Goal: Transaction & Acquisition: Purchase product/service

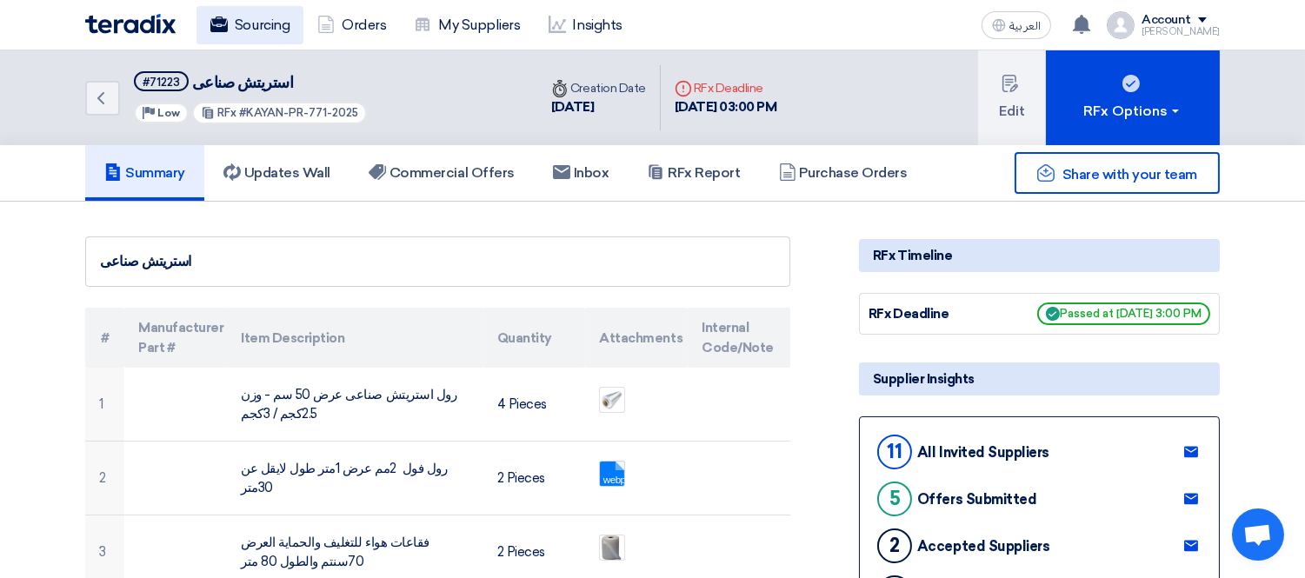
click at [254, 17] on link "Sourcing" at bounding box center [250, 25] width 107 height 38
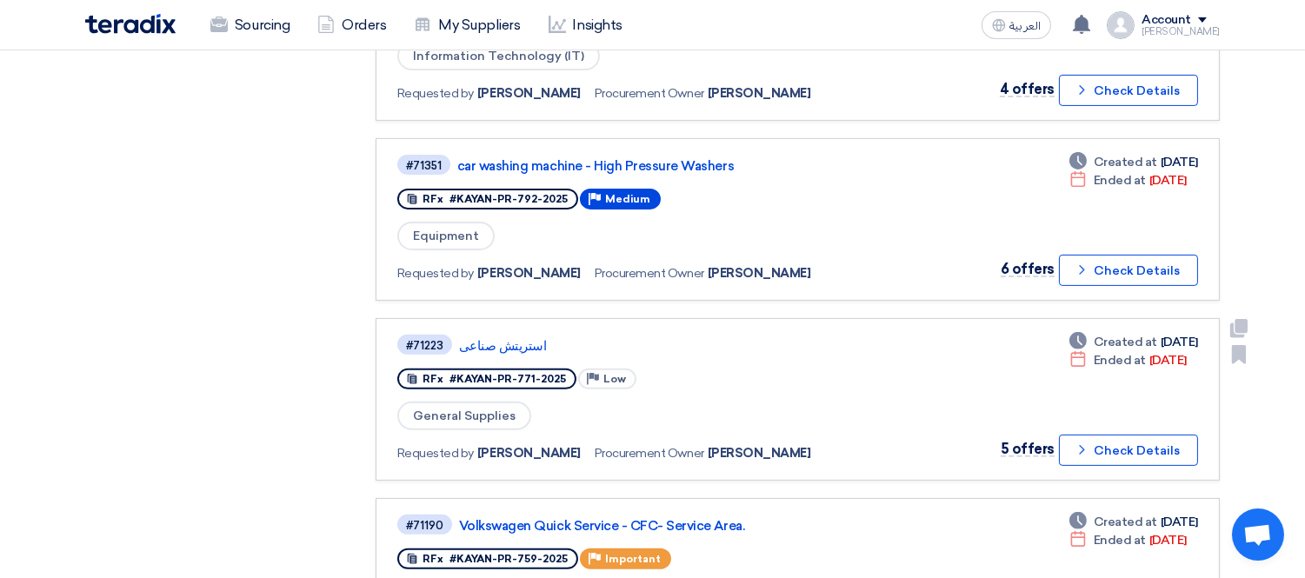
scroll to position [1352, 0]
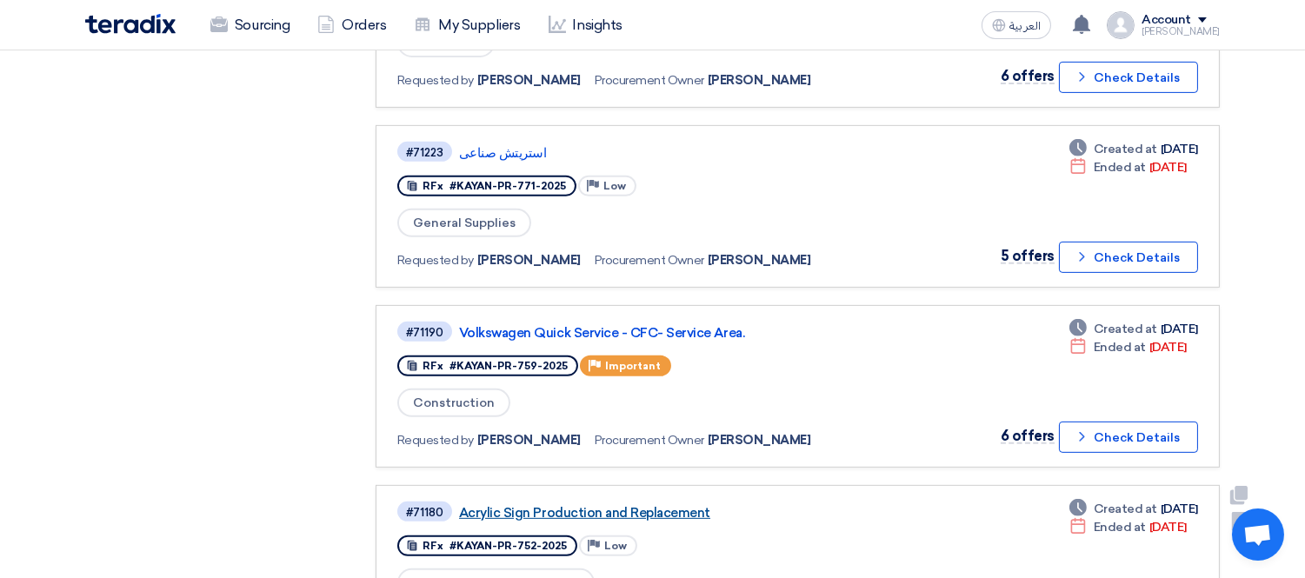
click at [691, 505] on link "Acrylic Sign Production and Replacement" at bounding box center [676, 513] width 435 height 16
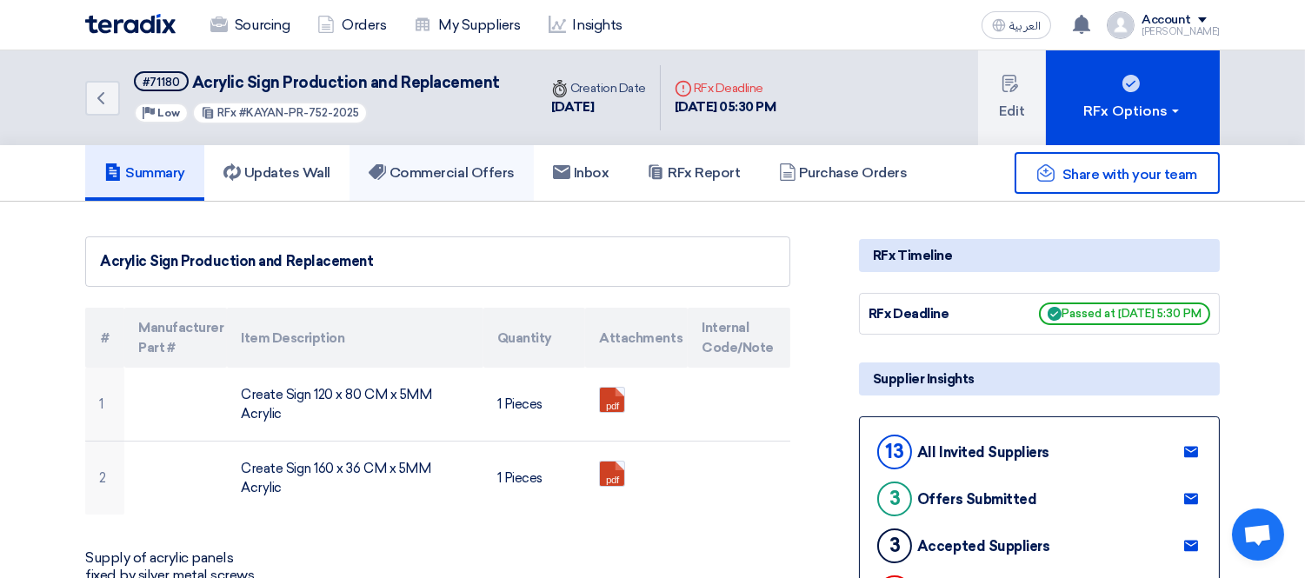
click at [452, 153] on link "Commercial Offers" at bounding box center [442, 173] width 184 height 56
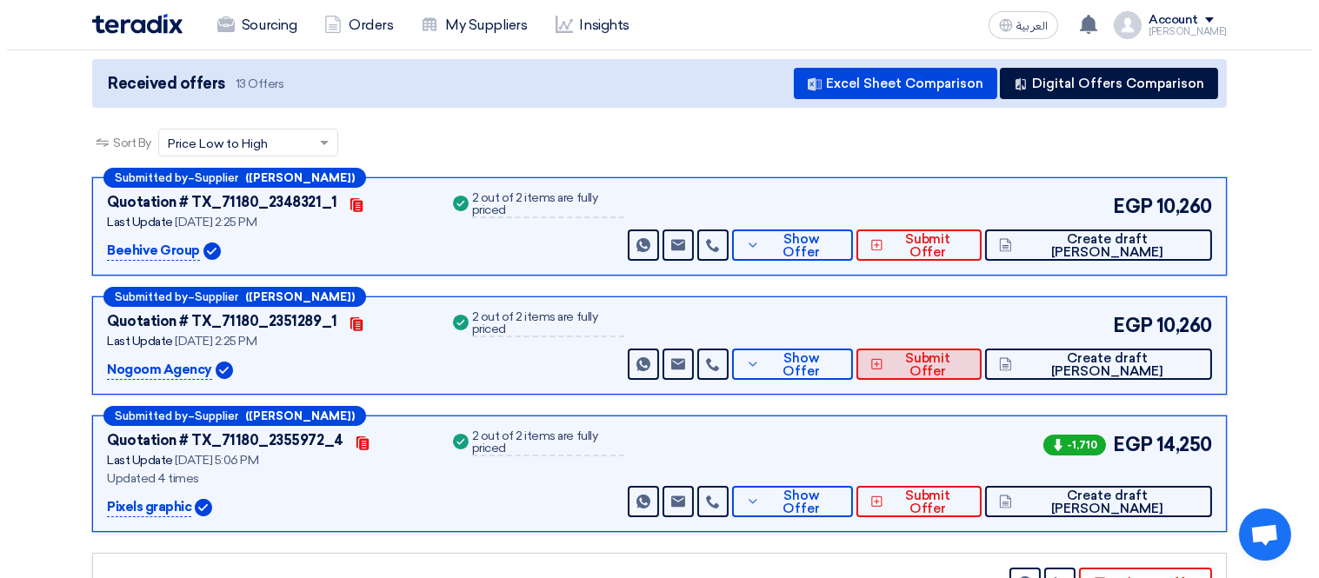
scroll to position [193, 0]
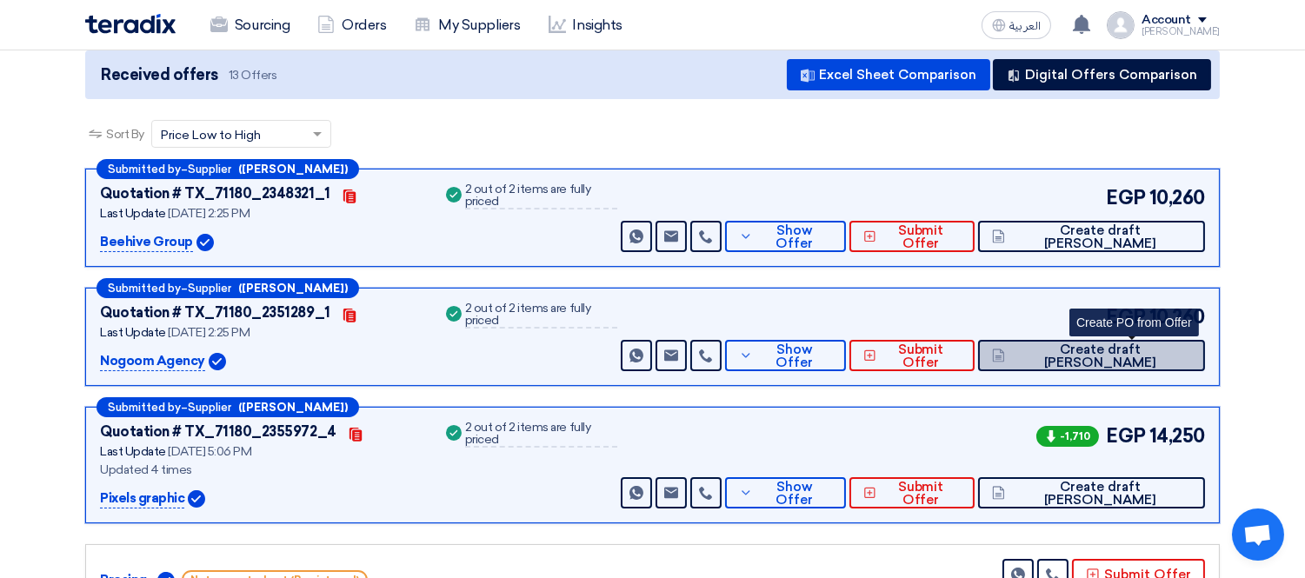
click at [1131, 345] on span "Create draft [PERSON_NAME]" at bounding box center [1101, 357] width 182 height 26
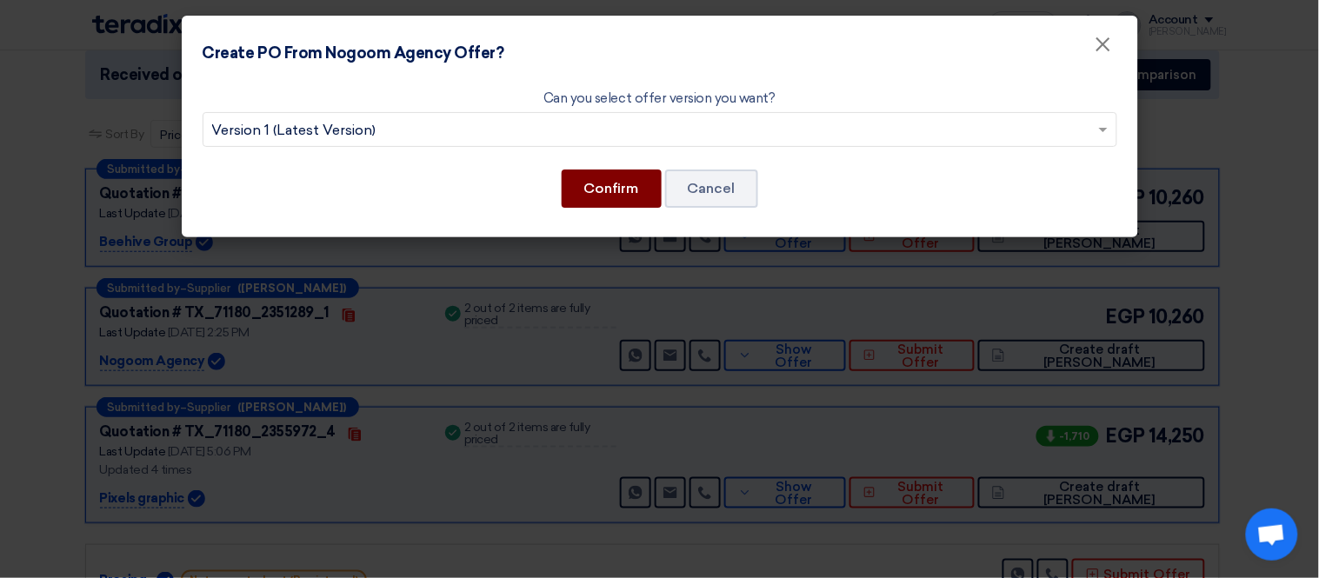
click at [616, 178] on button "Confirm" at bounding box center [612, 189] width 100 height 38
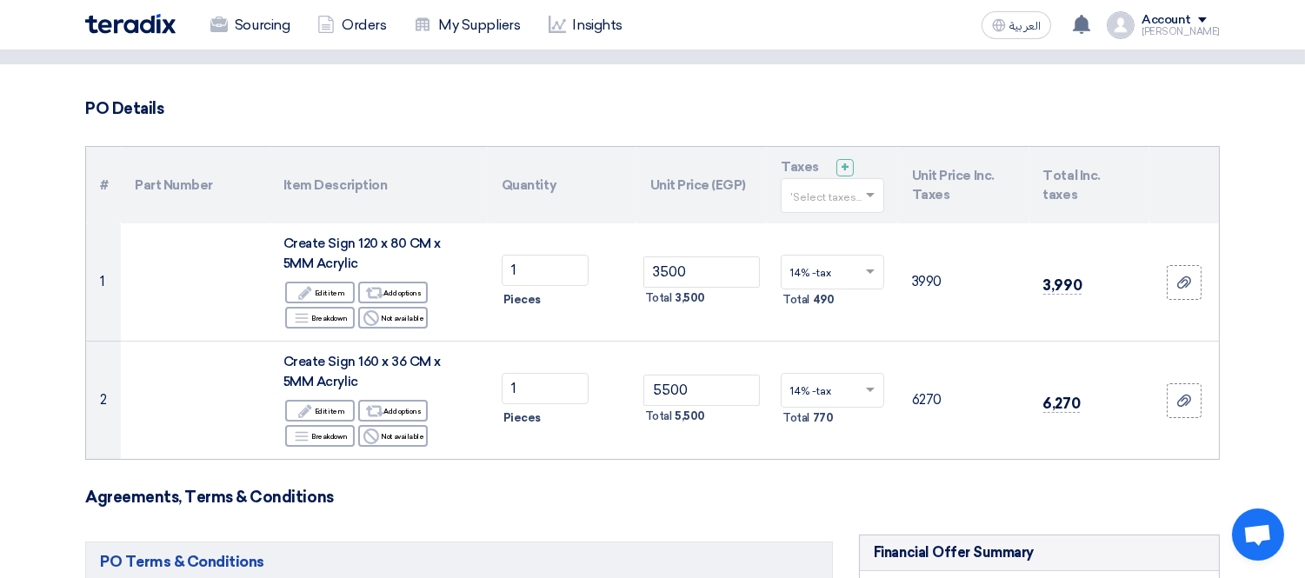
scroll to position [193, 0]
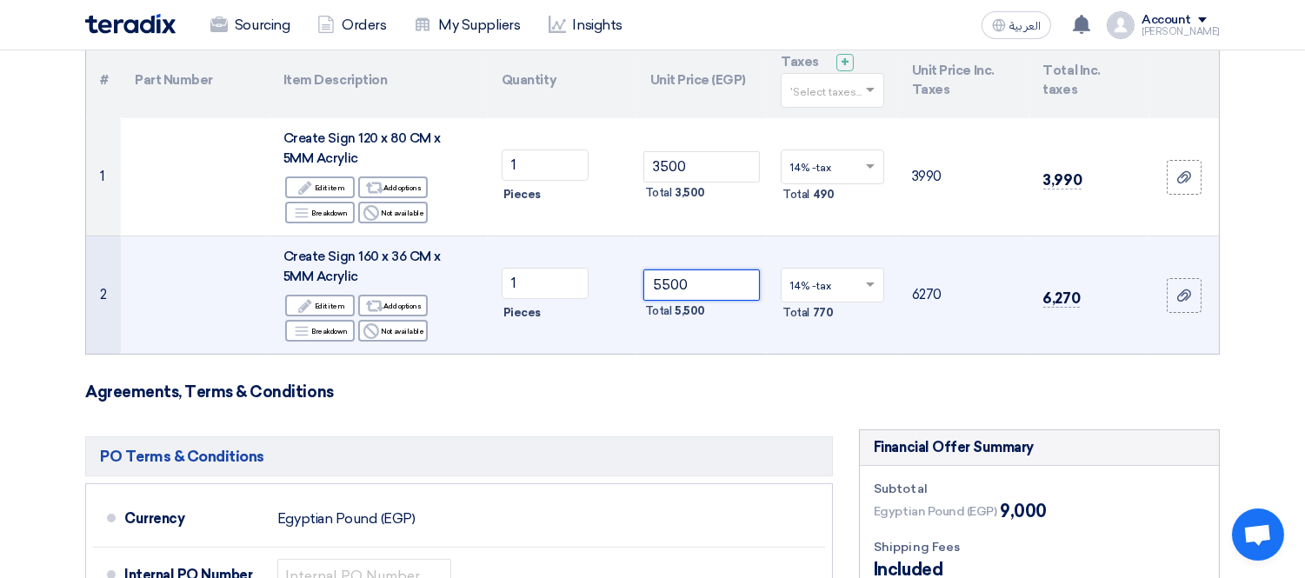
click at [662, 287] on input "5500" at bounding box center [702, 285] width 117 height 31
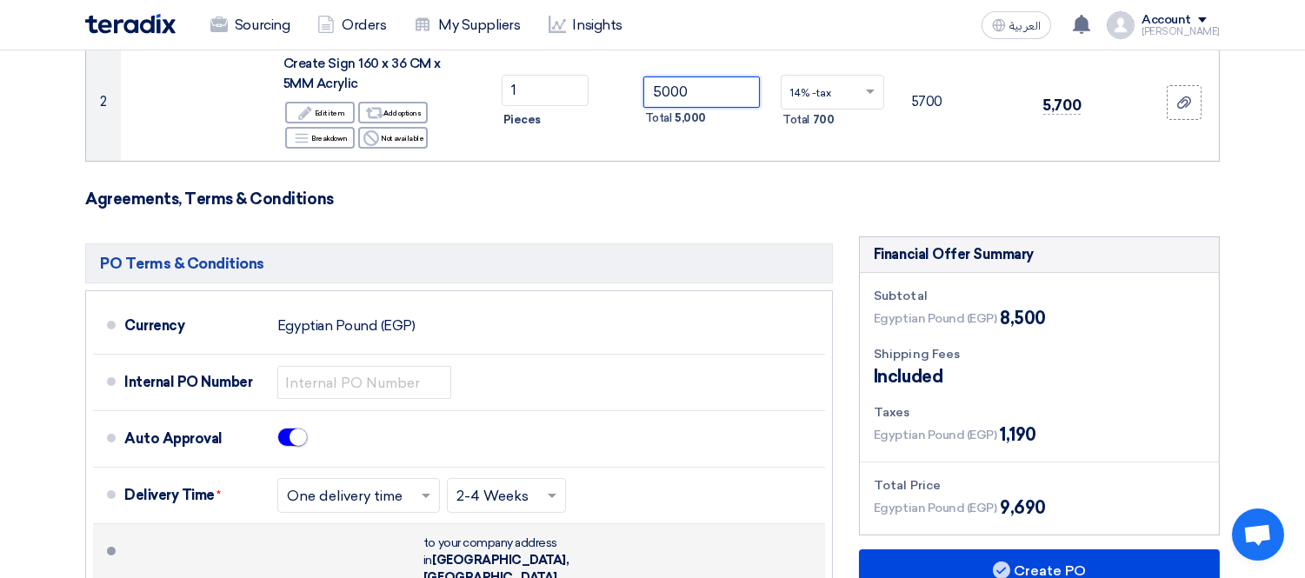
type input "5000"
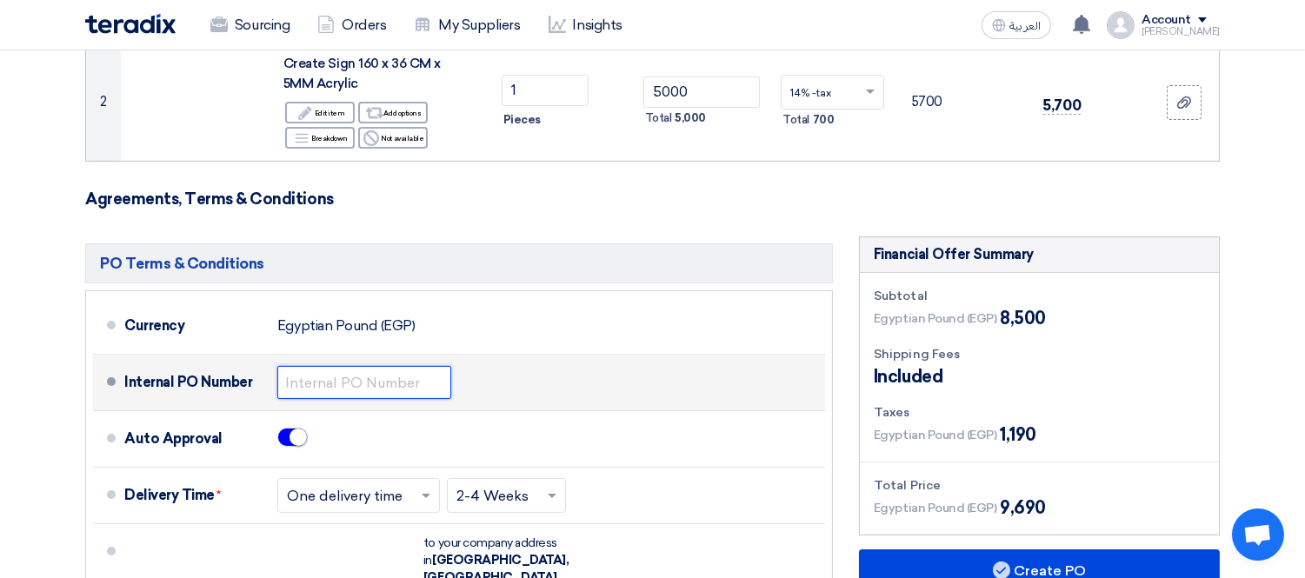
click at [377, 387] on input "text" at bounding box center [364, 382] width 174 height 33
paste input "KAYAN-PO-902-2025"
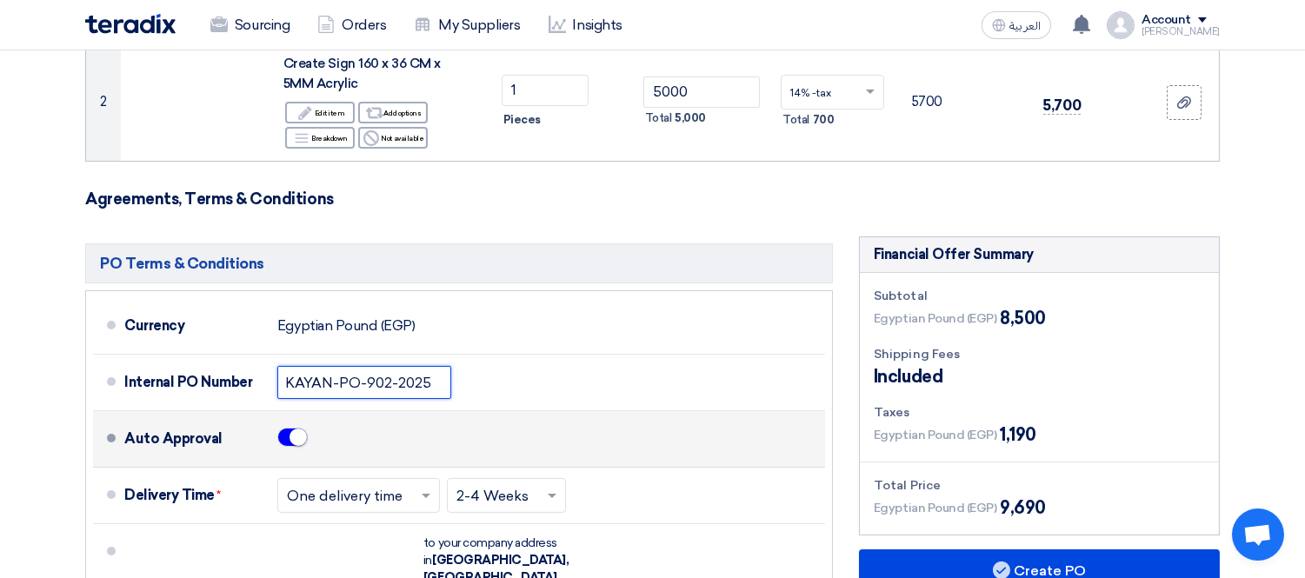
type input "KAYAN-PO-902-2025"
click at [676, 414] on li "Auto Approval" at bounding box center [459, 439] width 732 height 57
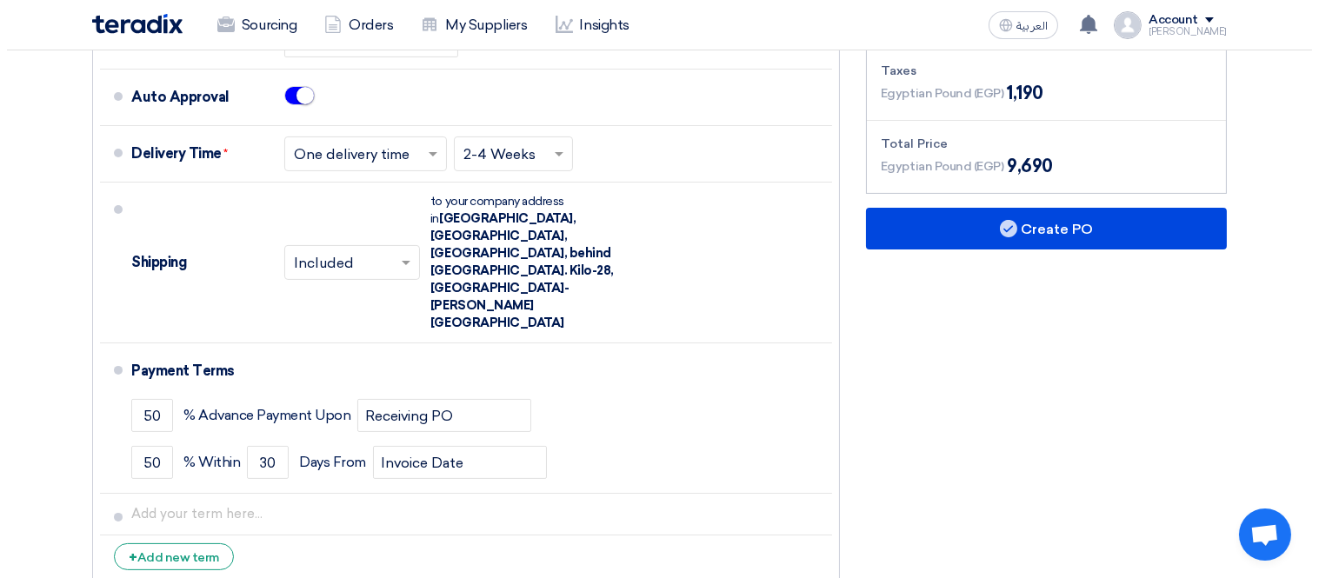
scroll to position [772, 0]
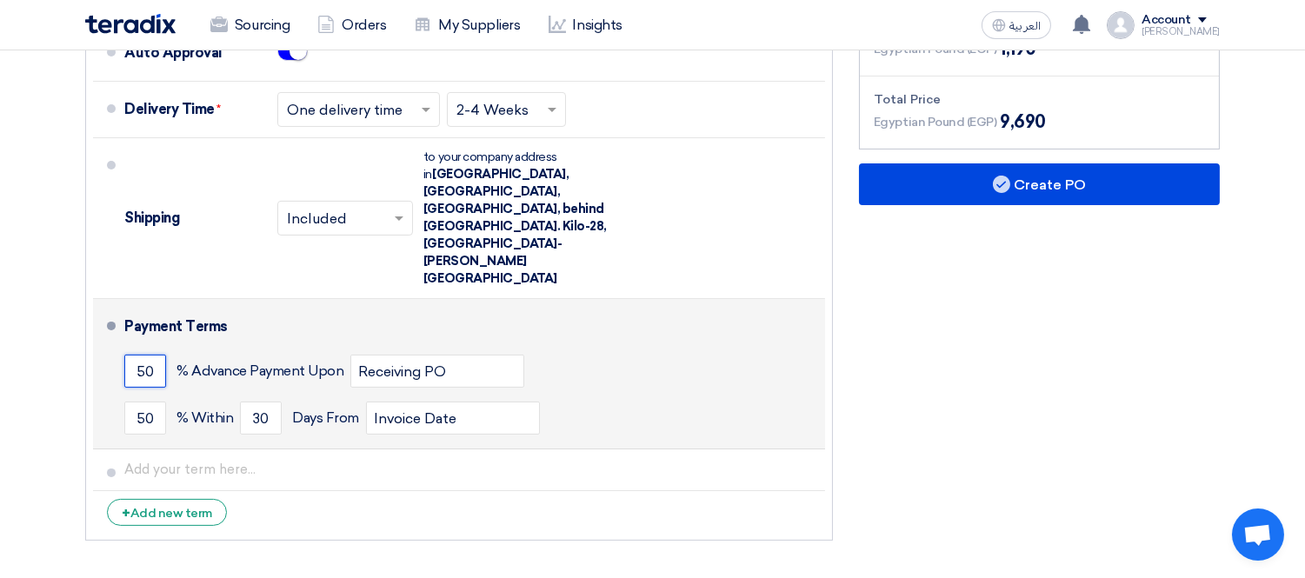
drag, startPoint x: 151, startPoint y: 301, endPoint x: 109, endPoint y: 299, distance: 42.7
click at [109, 299] on li "Payment Terms 50 % Advance Payment Upon Receiving PO 50 % Within 30" at bounding box center [459, 374] width 732 height 150
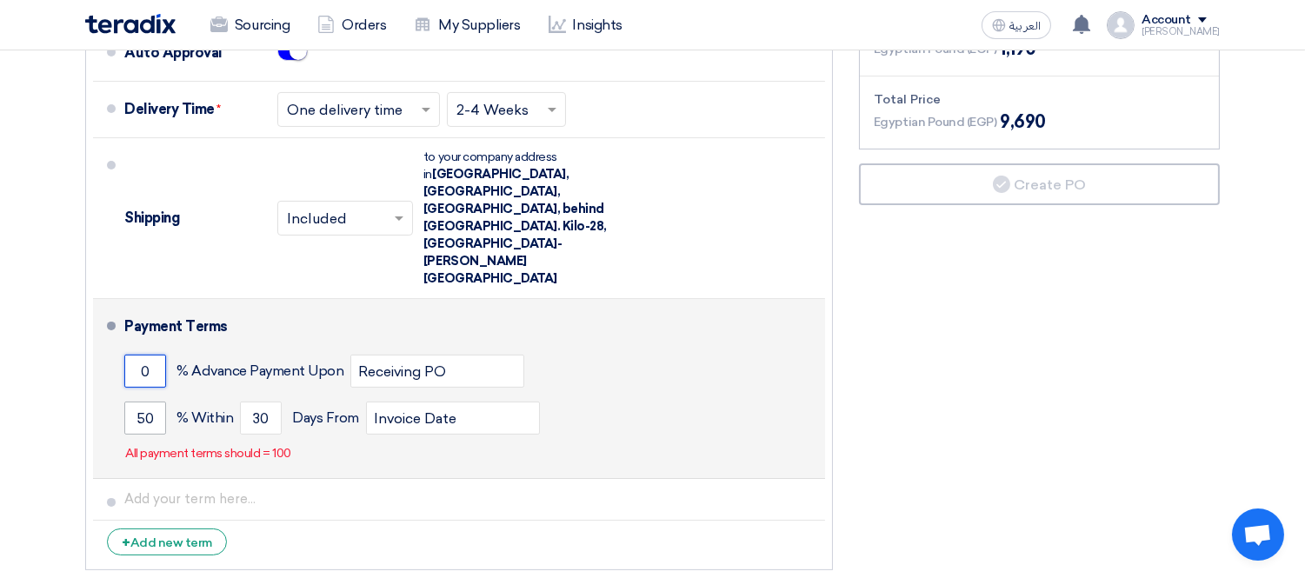
type input "0"
drag, startPoint x: 161, startPoint y: 349, endPoint x: 107, endPoint y: 337, distance: 55.1
click at [107, 337] on li "Payment Terms 0 % Advance Payment Upon Receiving PO 50 % Within 30" at bounding box center [459, 389] width 732 height 180
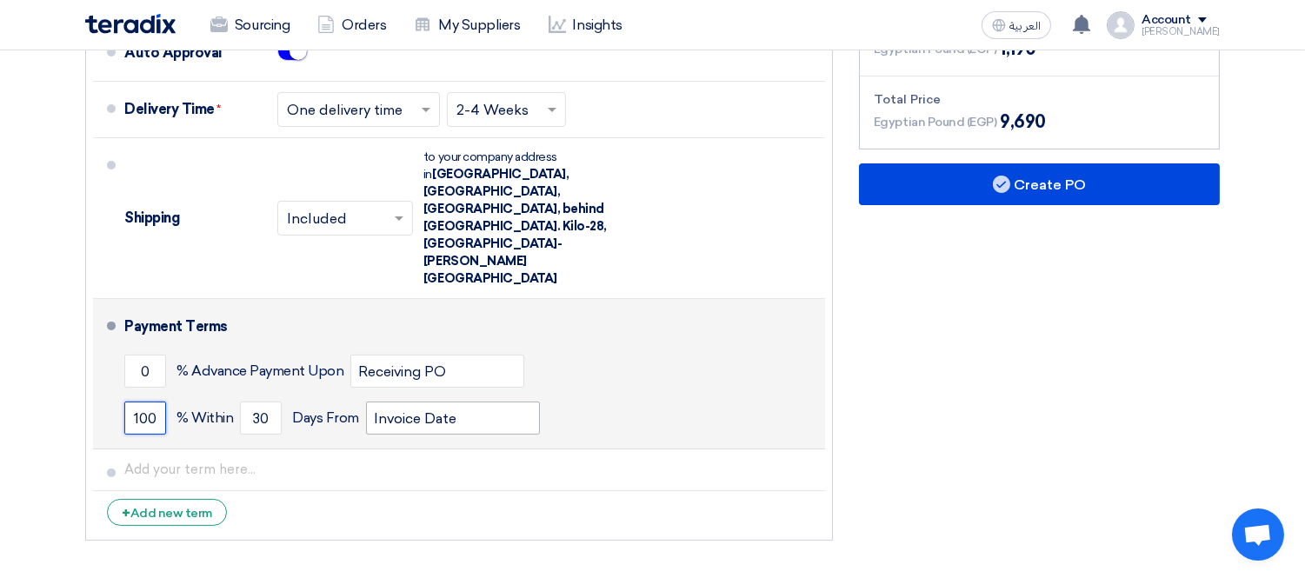
type input "100"
click at [505, 402] on input "Invoice Date" at bounding box center [453, 418] width 174 height 33
type input "Invoice Date & receiving items"
click at [629, 395] on div "100 % [DATE] From Invoice Date & receiving items" at bounding box center [471, 418] width 694 height 47
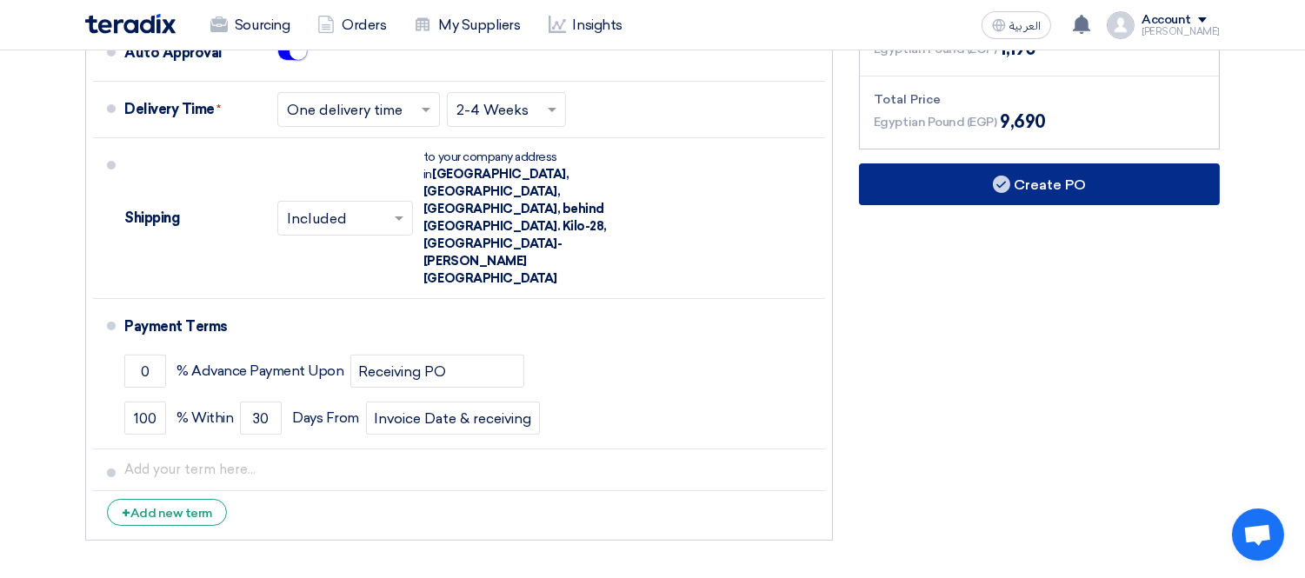
click at [1001, 179] on use at bounding box center [1001, 184] width 17 height 17
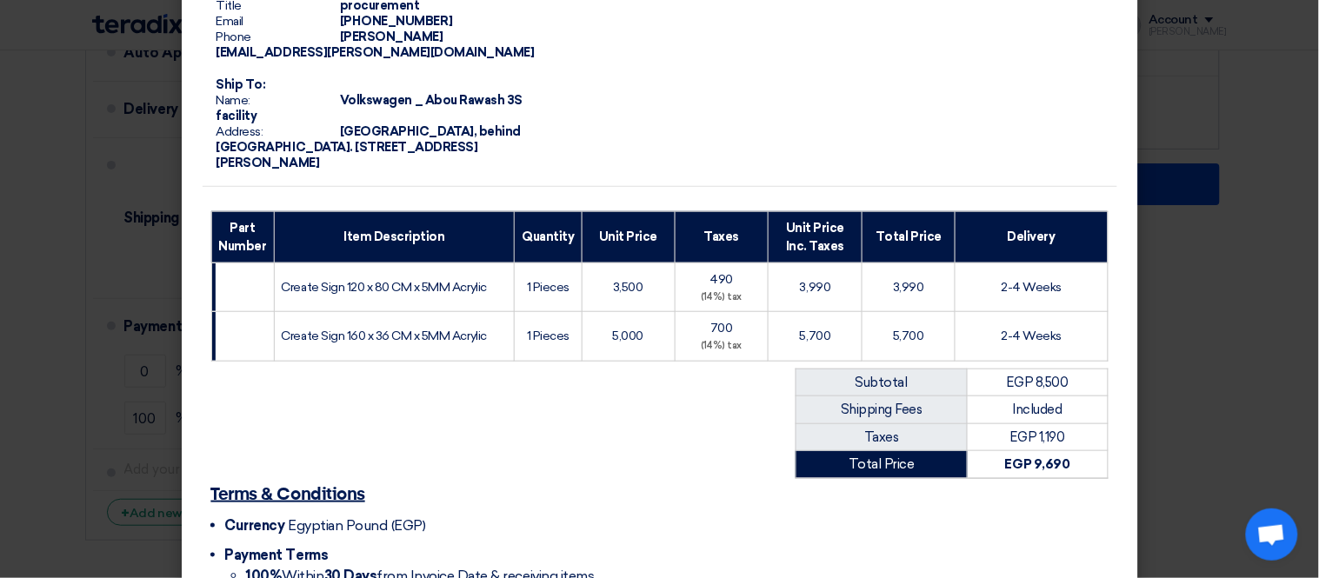
scroll to position [329, 0]
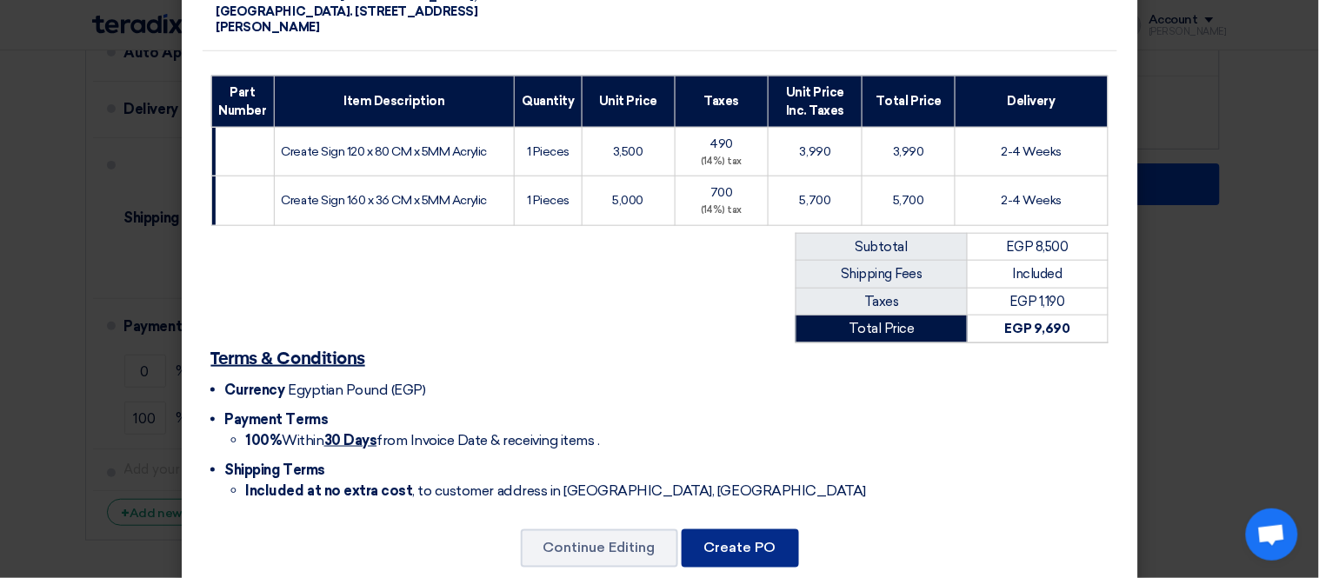
click at [732, 530] on button "Create PO" at bounding box center [740, 549] width 117 height 38
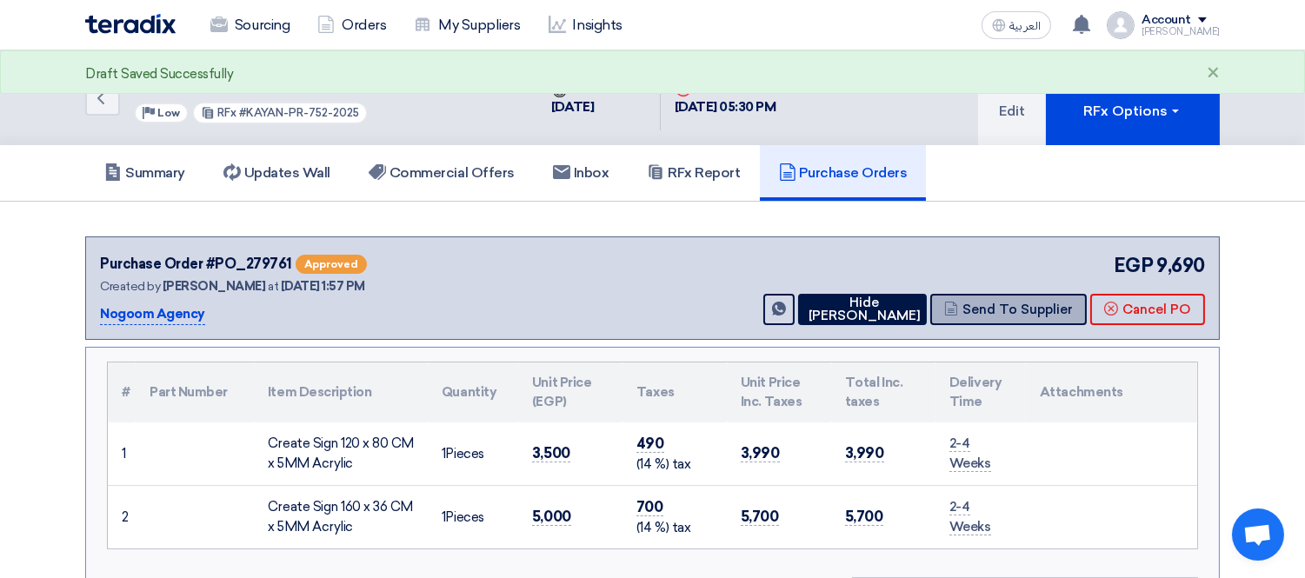
click at [1001, 305] on button "Send To Supplier" at bounding box center [1009, 309] width 157 height 31
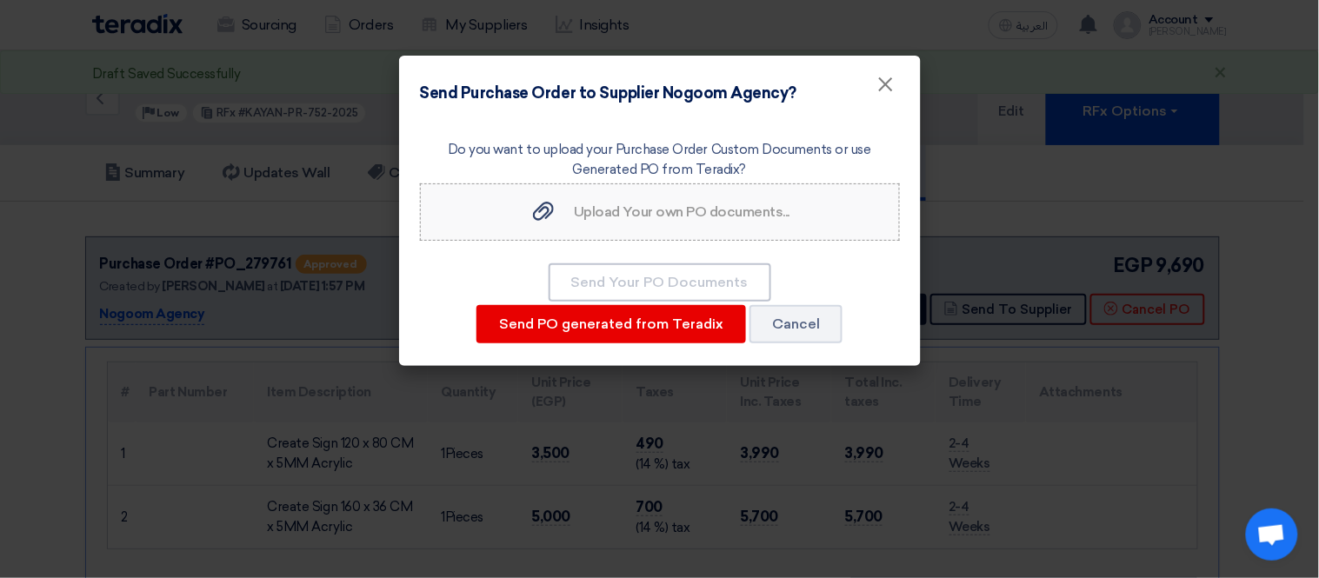
click at [666, 206] on span "Upload Your own PO documents..." at bounding box center [682, 212] width 216 height 17
click at [0, 0] on input "Upload Your own PO documents... Upload Your own PO documents..." at bounding box center [0, 0] width 0 height 0
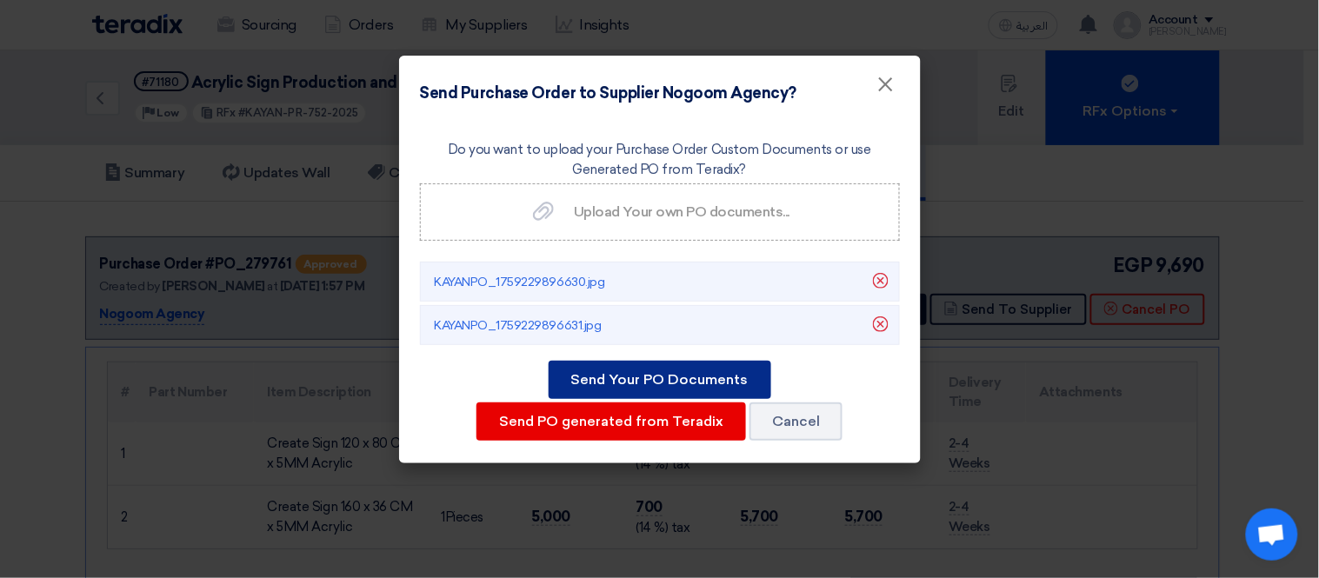
click at [664, 372] on button "Send Your PO Documents" at bounding box center [660, 380] width 223 height 38
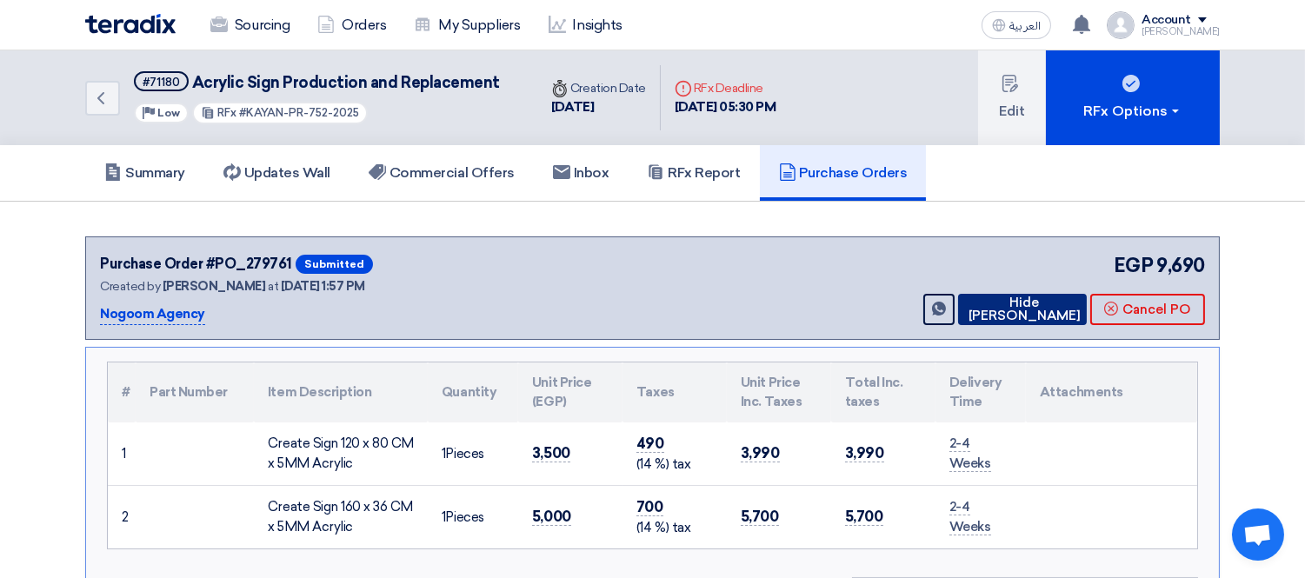
click at [1052, 297] on button "Hide [PERSON_NAME]" at bounding box center [1022, 309] width 129 height 31
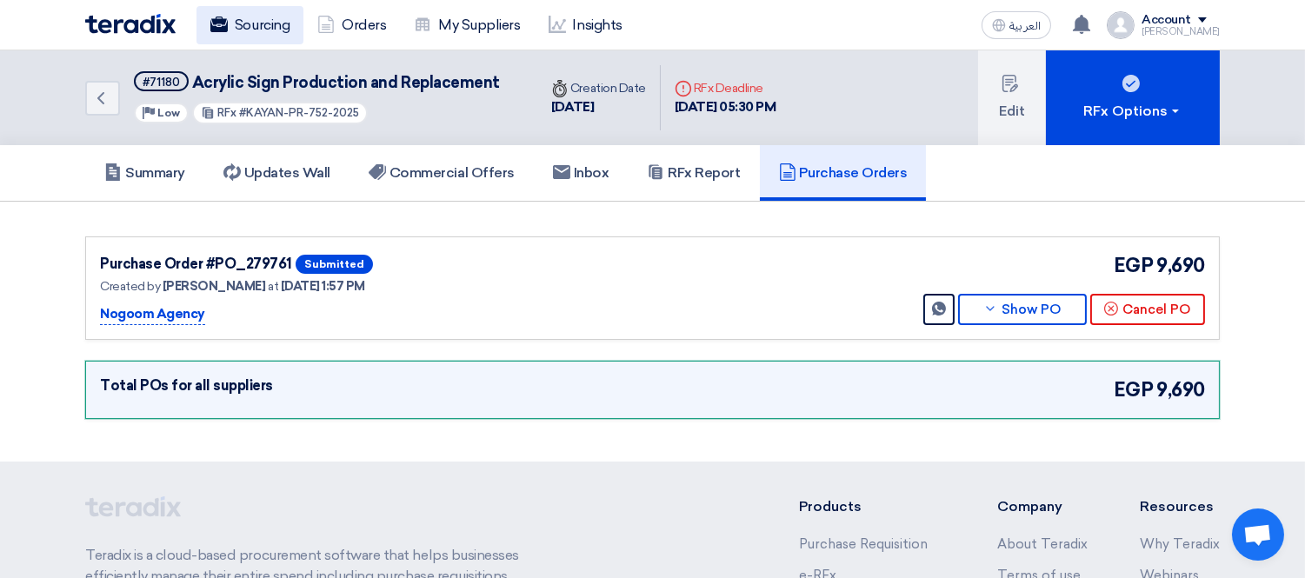
click at [257, 12] on link "Sourcing" at bounding box center [250, 25] width 107 height 38
